Goal: Information Seeking & Learning: Find specific fact

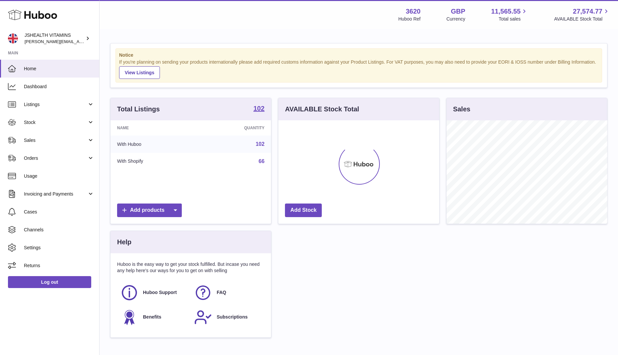
scroll to position [103, 161]
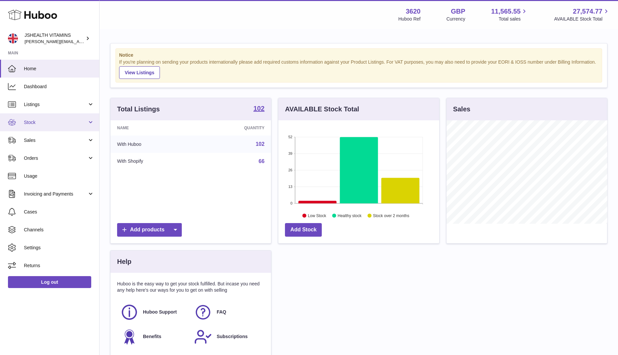
click at [42, 121] on span "Stock" at bounding box center [55, 122] width 63 height 6
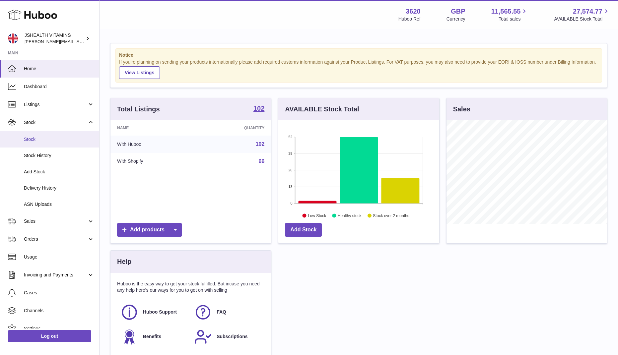
click at [38, 140] on span "Stock" at bounding box center [59, 139] width 70 height 6
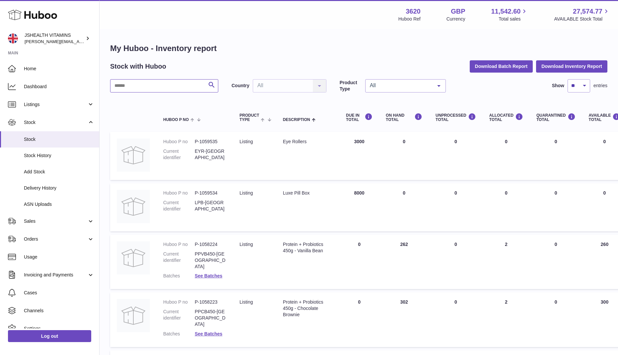
click at [168, 84] on input "text" at bounding box center [164, 85] width 108 height 13
type input "*********"
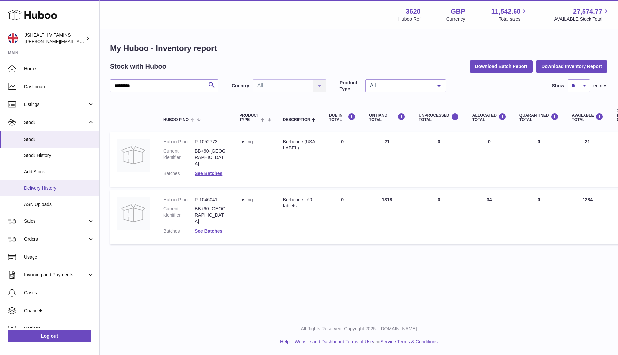
click at [58, 190] on span "Delivery History" at bounding box center [59, 188] width 70 height 6
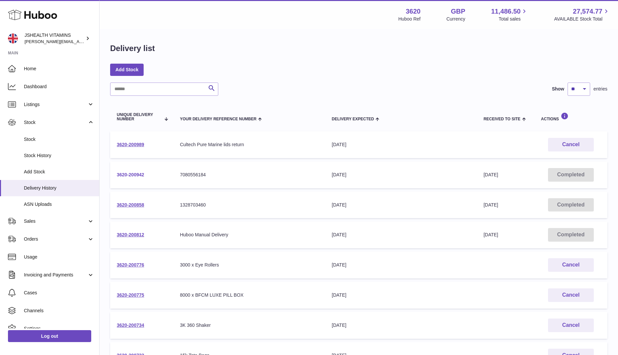
click at [131, 175] on link "3620-200942" at bounding box center [131, 174] width 28 height 5
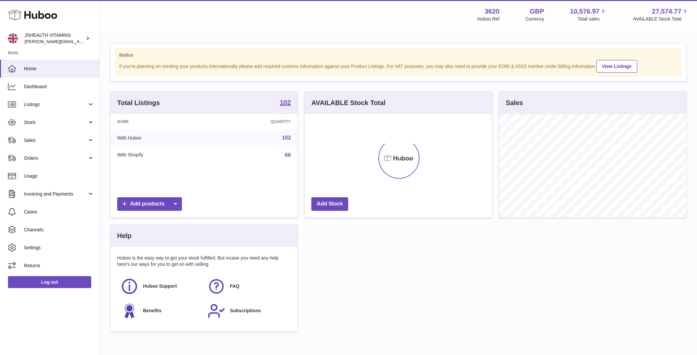
scroll to position [103, 187]
click at [53, 119] on span "Stock" at bounding box center [55, 122] width 63 height 6
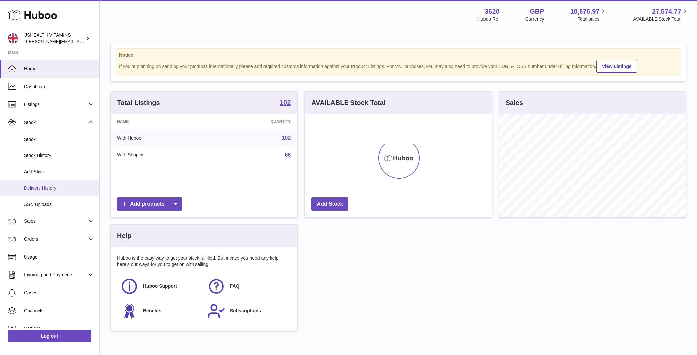
click at [56, 187] on span "Delivery History" at bounding box center [59, 188] width 70 height 6
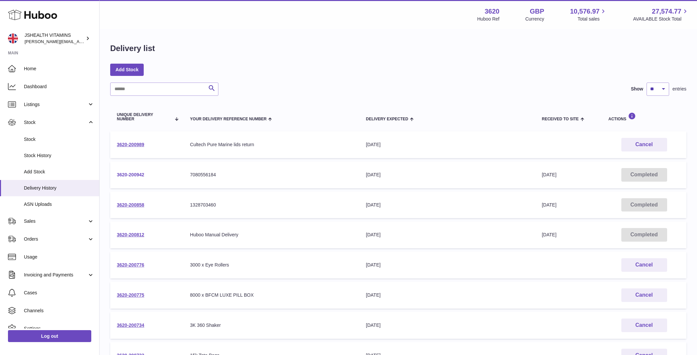
click at [136, 174] on link "3620-200942" at bounding box center [131, 174] width 28 height 5
click at [135, 203] on link "3620-200858" at bounding box center [131, 204] width 28 height 5
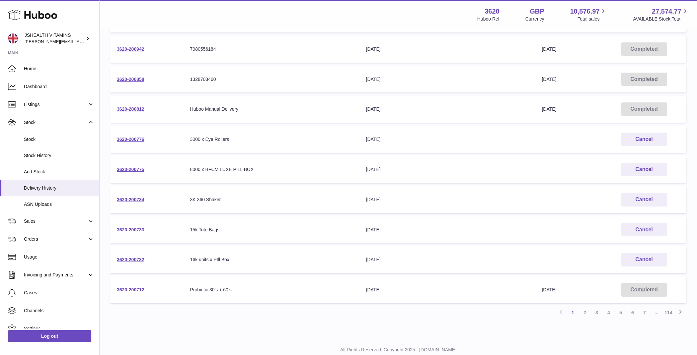
scroll to position [35, 0]
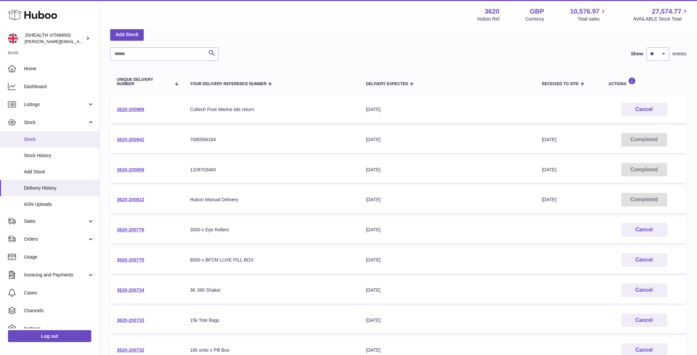
click at [35, 135] on link "Stock" at bounding box center [49, 139] width 99 height 16
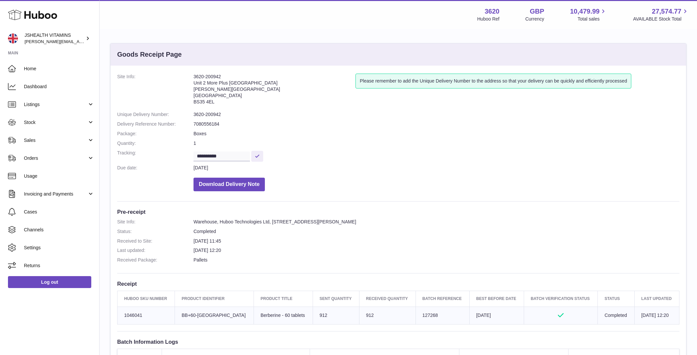
click at [197, 314] on td "Client Identifier BB+60-UK" at bounding box center [214, 316] width 79 height 18
copy tr "BB+60-UK"
click at [415, 318] on td "Batch Reference 127268" at bounding box center [442, 316] width 54 height 18
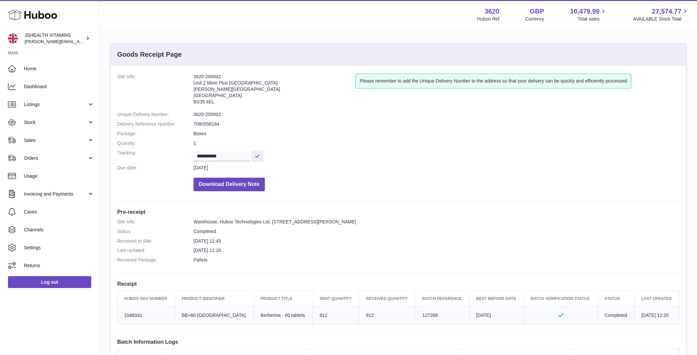
click at [415, 318] on td "Batch Reference 127268" at bounding box center [442, 316] width 54 height 18
copy td "127268"
click at [198, 315] on td "Client Identifier EYECR-UK" at bounding box center [217, 316] width 82 height 18
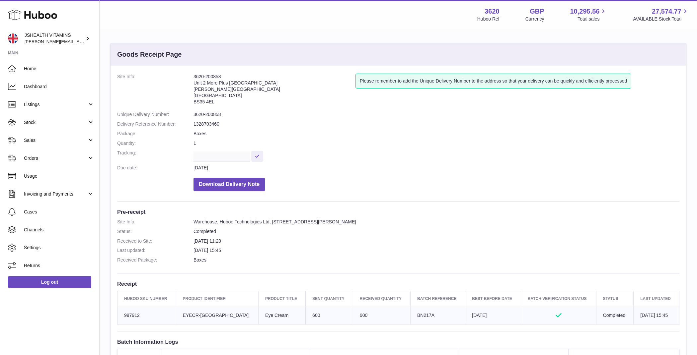
copy tr "EYECR-UK"
click at [410, 315] on td "Batch Reference BN217A" at bounding box center [437, 316] width 55 height 18
copy td "BN217A"
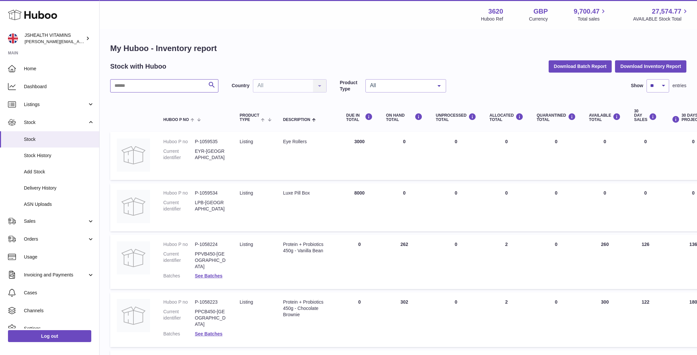
click at [152, 89] on input "text" at bounding box center [164, 85] width 108 height 13
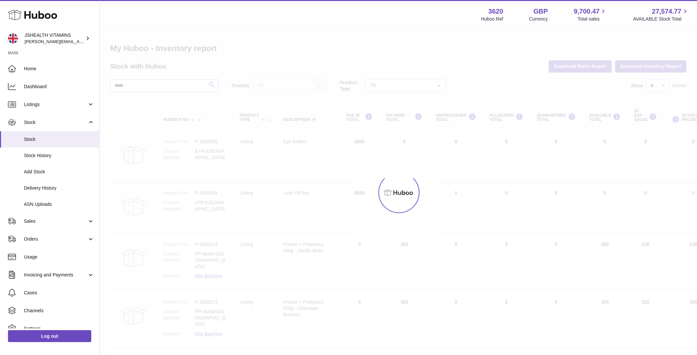
type input "*****"
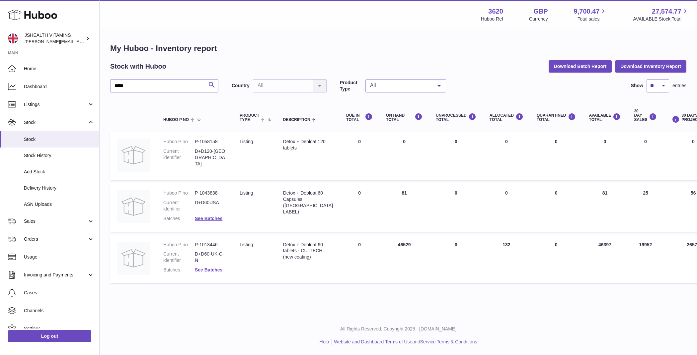
click at [214, 270] on link "See Batches" at bounding box center [209, 269] width 28 height 5
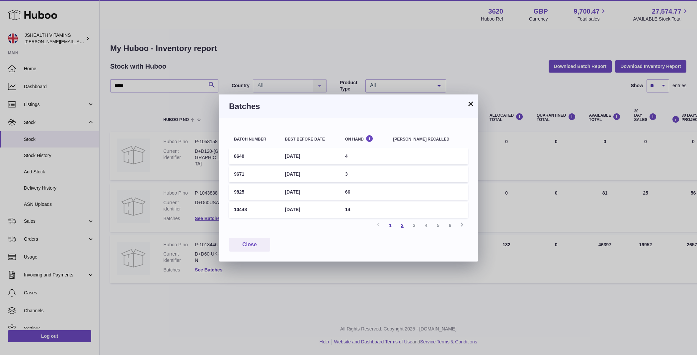
click at [400, 223] on link "2" at bounding box center [402, 226] width 12 height 12
click at [412, 228] on link "3" at bounding box center [414, 226] width 12 height 12
click at [424, 227] on link "4" at bounding box center [426, 226] width 12 height 12
click at [300, 70] on div "× Batches Batch number Best before date On Hand Batch recalled 10794 1st Jul 20…" at bounding box center [348, 177] width 697 height 355
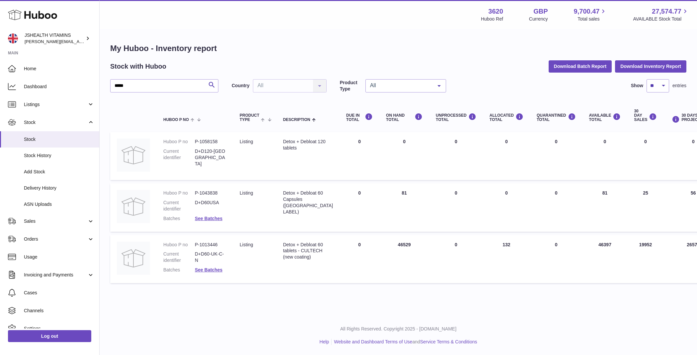
click at [216, 257] on dd "D+D60-UK-C-N" at bounding box center [211, 257] width 32 height 13
copy dl "D+D60-UK-C-N"
click at [211, 271] on link "See Batches" at bounding box center [209, 269] width 28 height 5
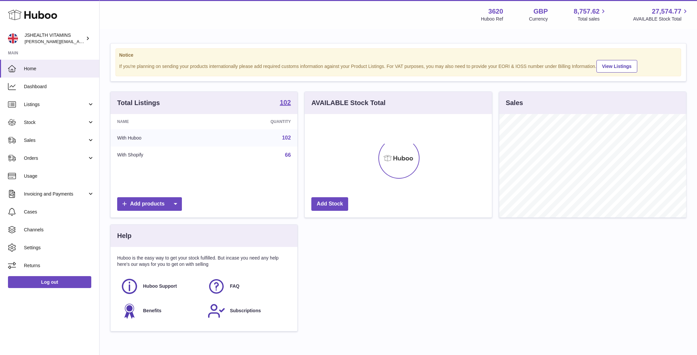
scroll to position [103, 187]
click at [65, 117] on link "Stock" at bounding box center [49, 122] width 99 height 18
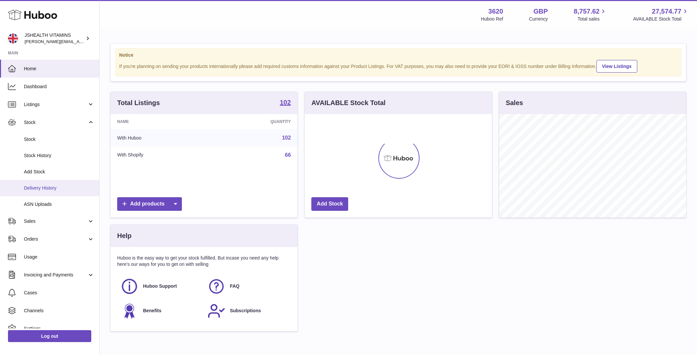
click at [59, 191] on link "Delivery History" at bounding box center [49, 188] width 99 height 16
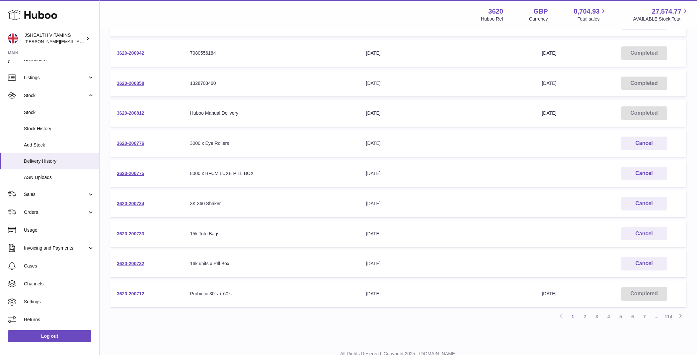
scroll to position [142, 0]
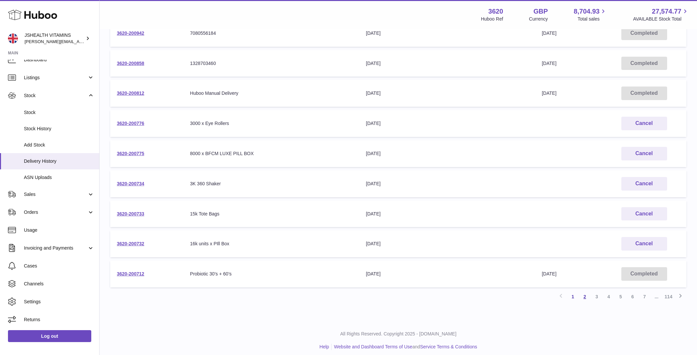
click at [583, 297] on link "2" at bounding box center [584, 297] width 12 height 12
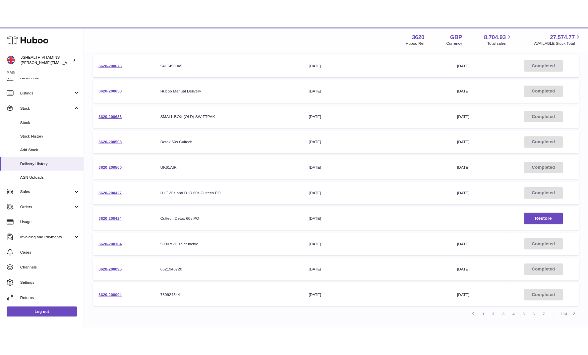
scroll to position [123, 0]
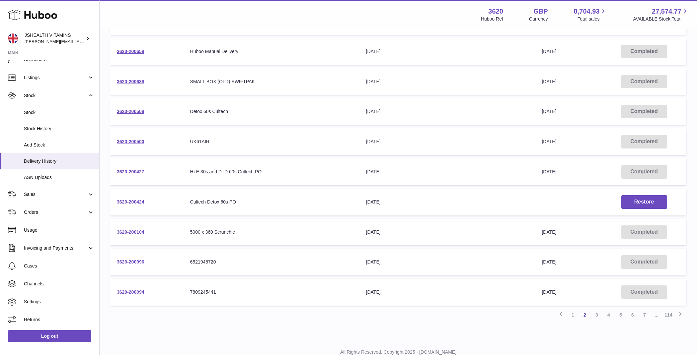
click at [122, 202] on link "3620-200424" at bounding box center [131, 201] width 28 height 5
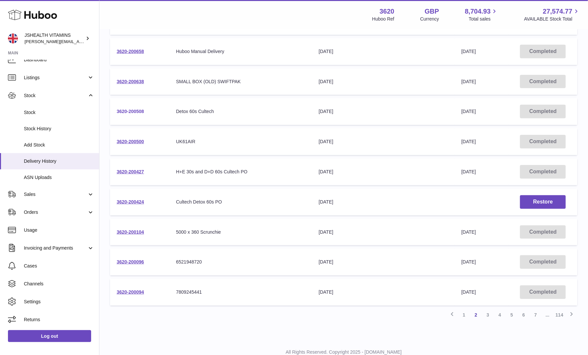
click at [141, 111] on link "3620-200508" at bounding box center [131, 111] width 28 height 5
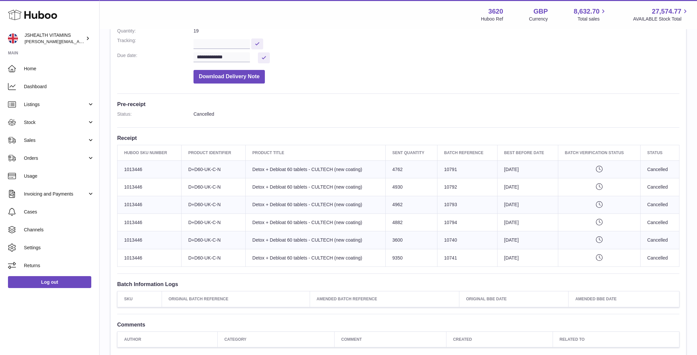
scroll to position [113, 0]
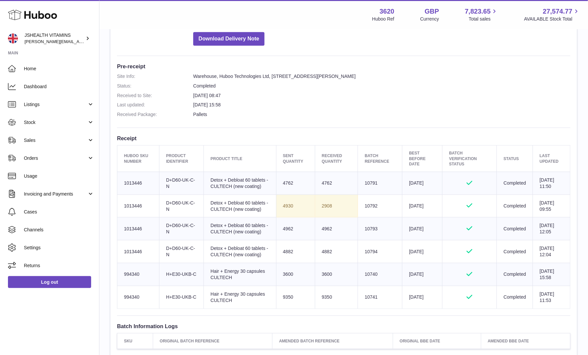
scroll to position [145, 0]
click at [172, 186] on td "Client Identifier D+D60-UK-C-N" at bounding box center [182, 184] width 44 height 23
copy tr "D+D60-UK-C-N"
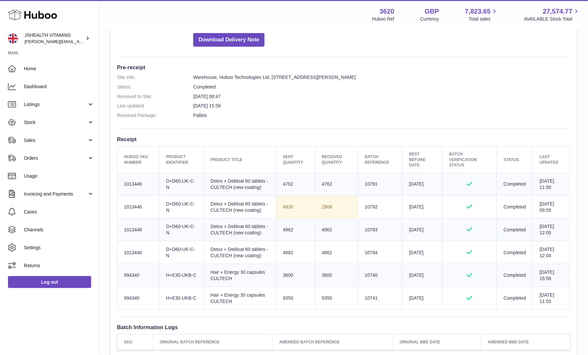
click at [175, 274] on td "Client Identifier H+E30-UKB-C" at bounding box center [182, 275] width 44 height 23
copy tr "H+E30-UKB-C"
click at [180, 295] on td "Client Identifier H+E30-UKB-C" at bounding box center [182, 298] width 44 height 23
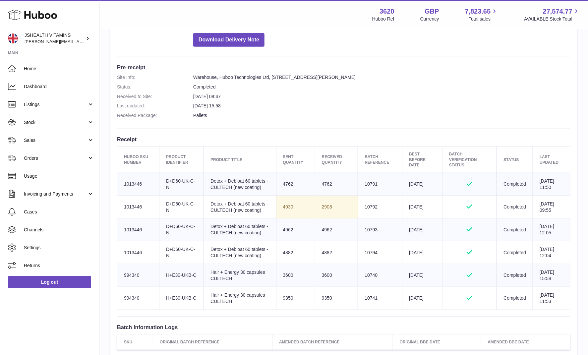
click at [180, 295] on td "Client Identifier H+E30-UKB-C" at bounding box center [182, 298] width 44 height 23
copy tr "H+E30-UKB-C"
click at [369, 183] on td "Batch Reference 10791" at bounding box center [380, 184] width 44 height 23
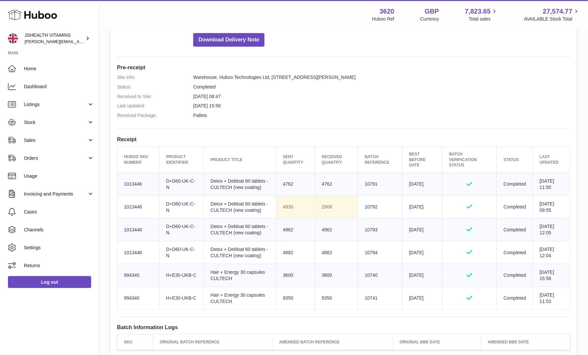
click at [322, 184] on td "4762" at bounding box center [336, 184] width 43 height 23
copy td "4762"
click at [325, 207] on td "2908" at bounding box center [336, 207] width 43 height 23
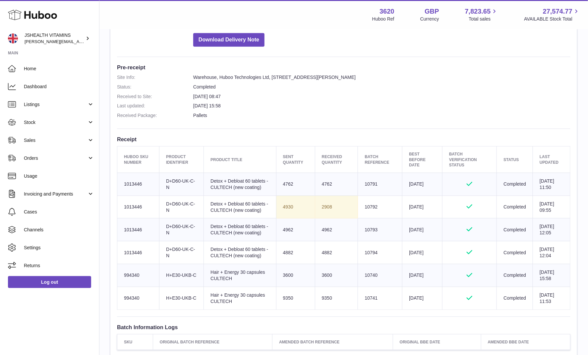
click at [324, 226] on td "4962" at bounding box center [336, 230] width 43 height 23
copy td "4962"
click at [325, 250] on td "4882" at bounding box center [336, 252] width 43 height 23
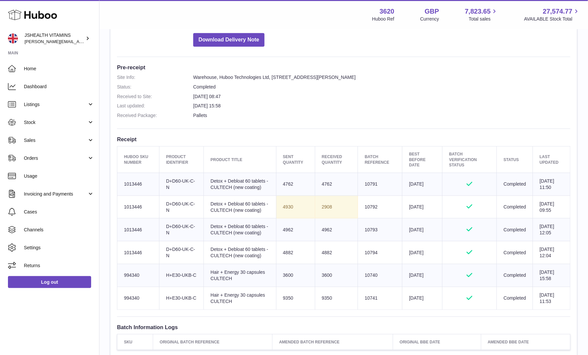
copy td "4882"
click at [327, 275] on td "3600" at bounding box center [336, 275] width 43 height 23
copy td "3600"
click at [359, 294] on td "Batch Reference 10741" at bounding box center [380, 298] width 44 height 23
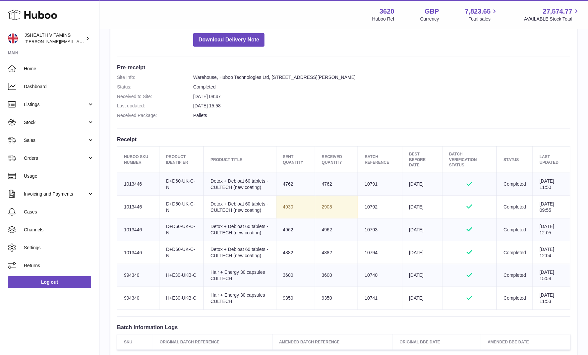
click at [359, 294] on td "Batch Reference 10741" at bounding box center [380, 298] width 44 height 23
copy td "10741"
click at [324, 294] on td "9350" at bounding box center [336, 298] width 43 height 23
copy td "9350"
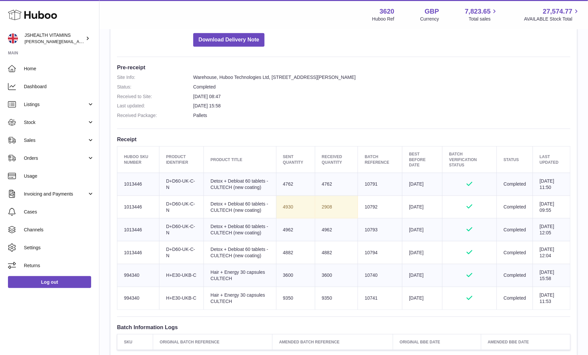
click at [318, 268] on td "3600" at bounding box center [336, 275] width 43 height 23
copy td "3600"
click at [368, 298] on td "Batch Reference 10741" at bounding box center [380, 298] width 44 height 23
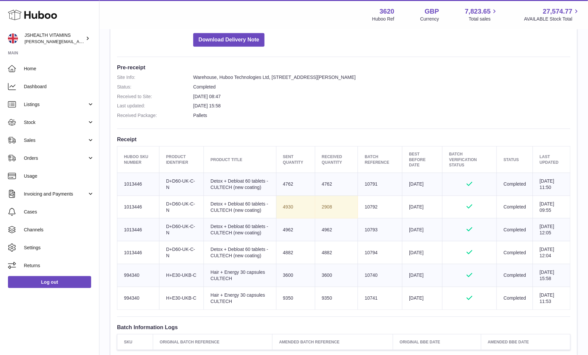
click at [321, 297] on td "9350" at bounding box center [336, 298] width 43 height 23
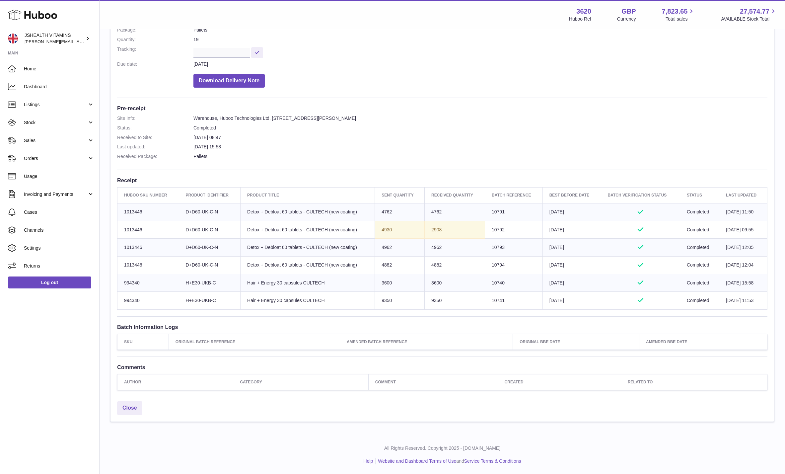
click at [456, 157] on dd "Pallets" at bounding box center [480, 156] width 574 height 6
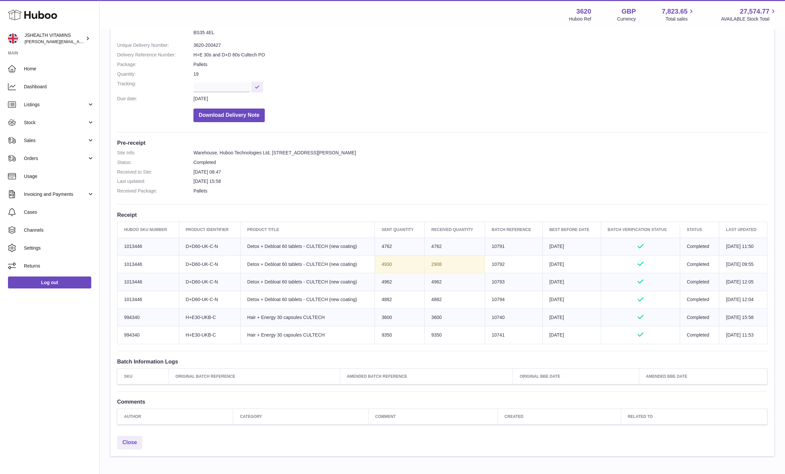
scroll to position [69, 0]
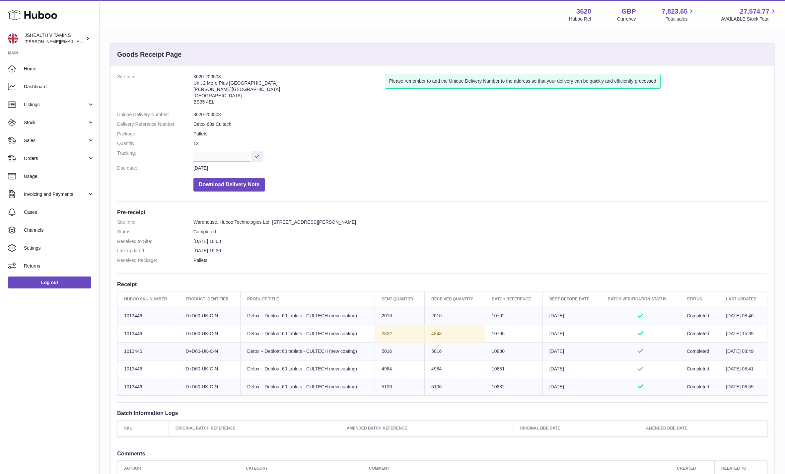
click at [401, 188] on dd "Download Delivery Note" at bounding box center [480, 182] width 574 height 17
click at [204, 116] on dd "3620-200508" at bounding box center [480, 114] width 574 height 6
copy dl "3620-200508"
